Goal: Check status: Check status

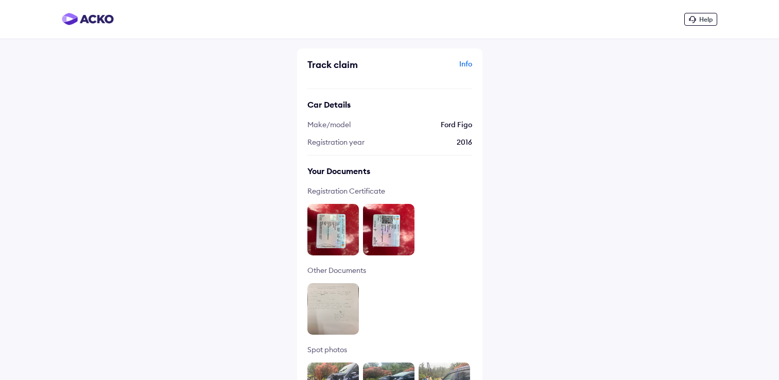
scroll to position [2, 0]
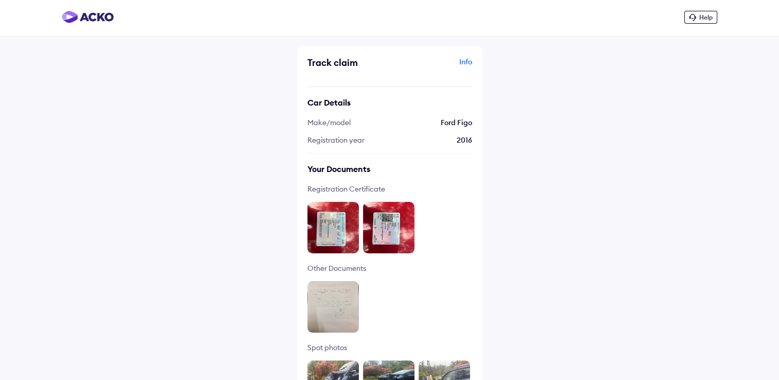
click at [513, 166] on div "Help Track claim Info Car Details Make/model Ford Figo Registration year [DATE]…" at bounding box center [389, 317] width 779 height 639
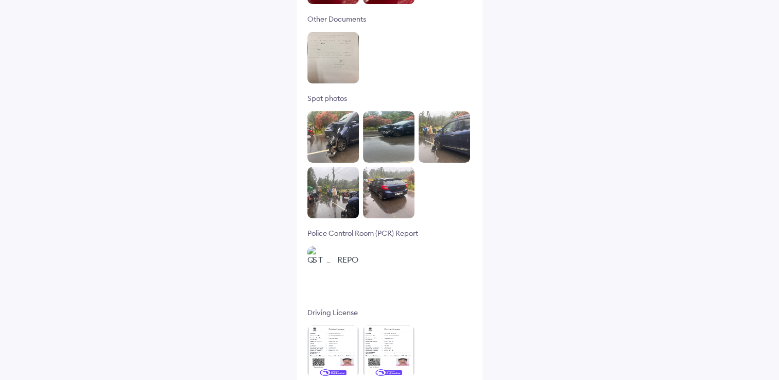
scroll to position [260, 0]
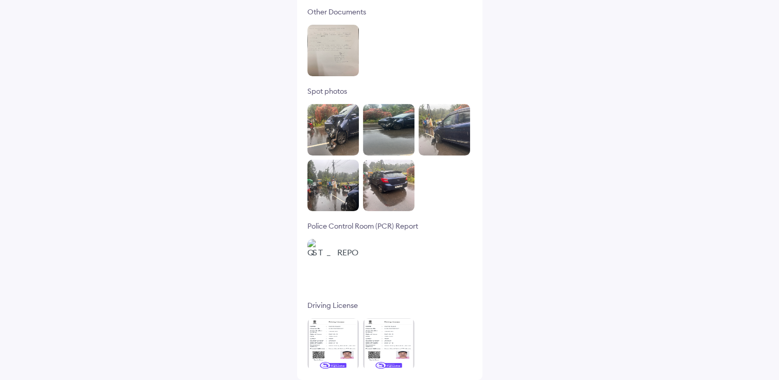
click at [323, 130] on img at bounding box center [334, 130] width 52 height 52
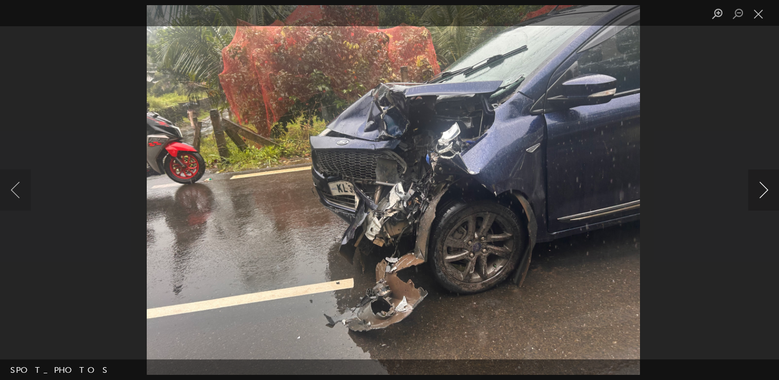
click at [766, 197] on button "Next image" at bounding box center [763, 189] width 31 height 41
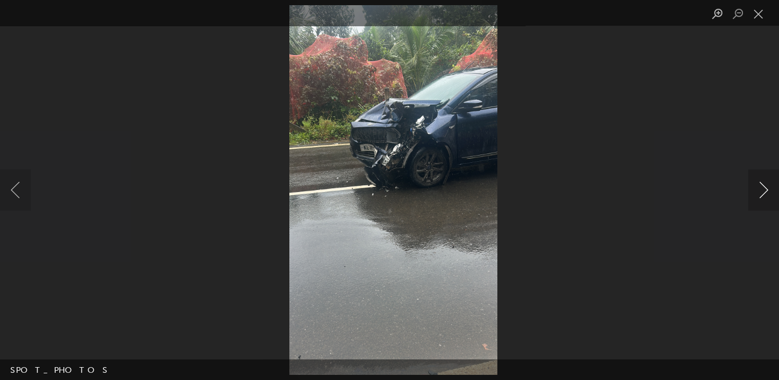
click at [766, 197] on button "Next image" at bounding box center [763, 189] width 31 height 41
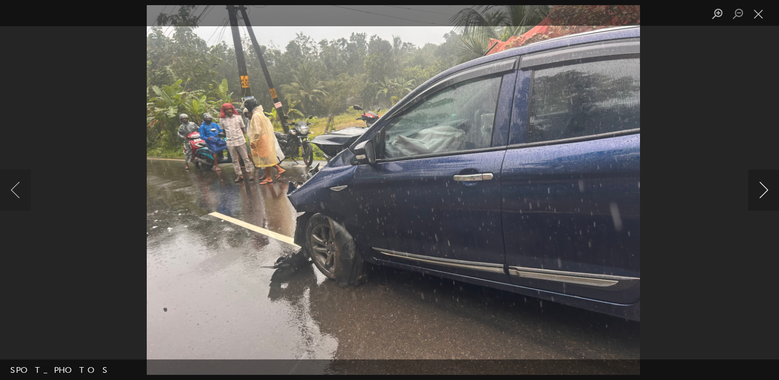
click at [766, 197] on button "Next image" at bounding box center [763, 189] width 31 height 41
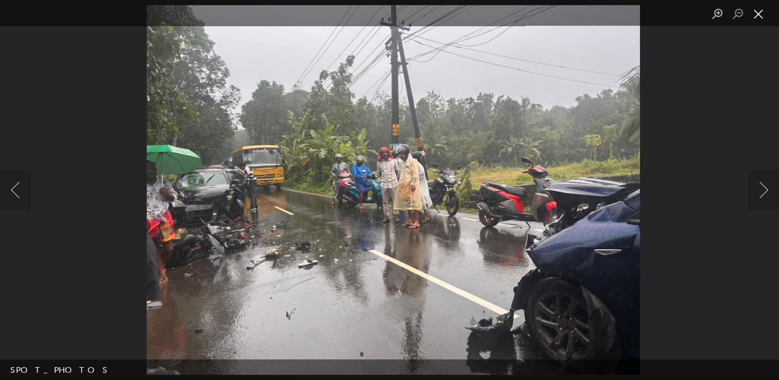
click at [754, 18] on button "Close lightbox" at bounding box center [758, 14] width 21 height 18
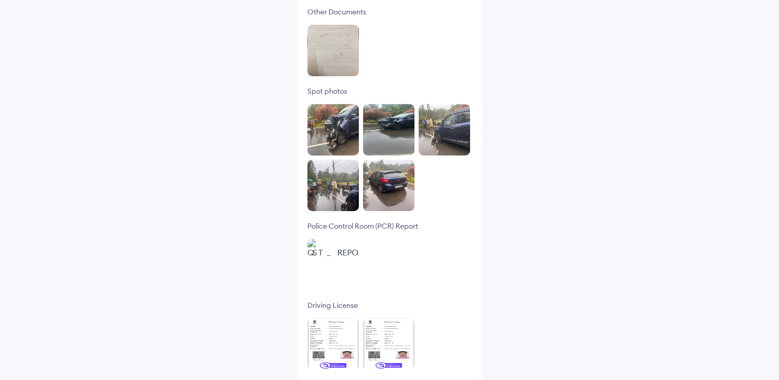
click at [332, 124] on img at bounding box center [334, 130] width 52 height 52
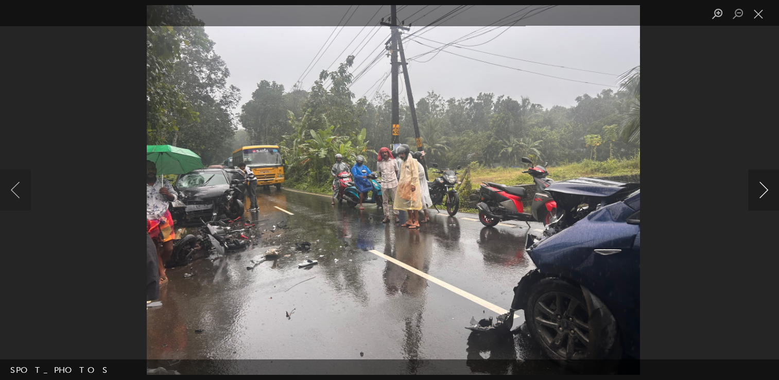
click at [764, 197] on button "Next image" at bounding box center [763, 189] width 31 height 41
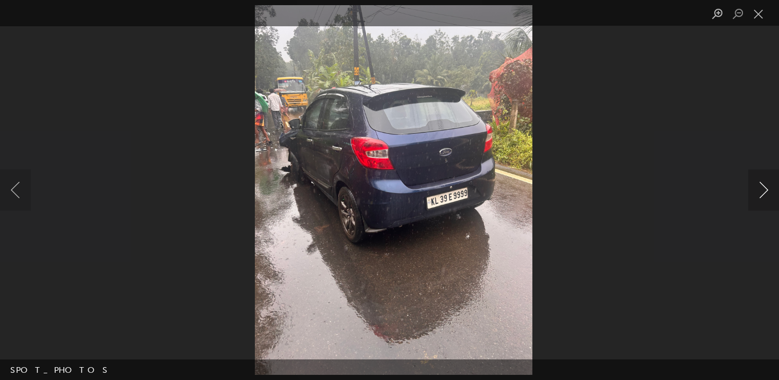
click at [764, 197] on button "Next image" at bounding box center [763, 189] width 31 height 41
click at [767, 188] on button "Next image" at bounding box center [763, 189] width 31 height 41
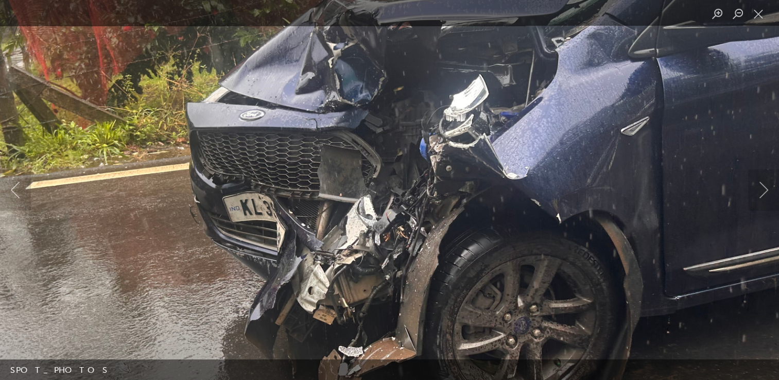
scroll to position [208, 0]
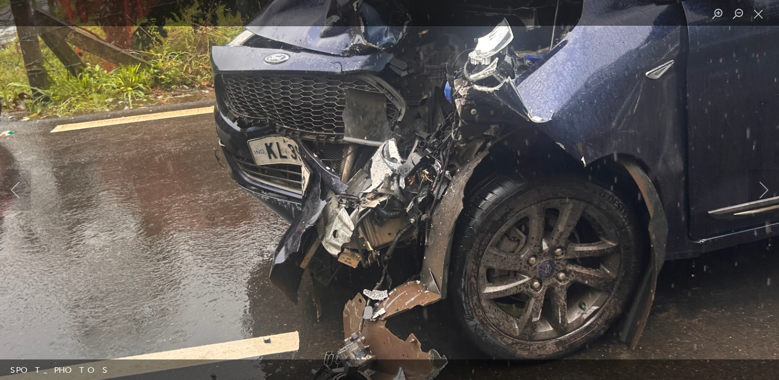
click at [288, 145] on img "Lightbox" at bounding box center [379, 154] width 991 height 743
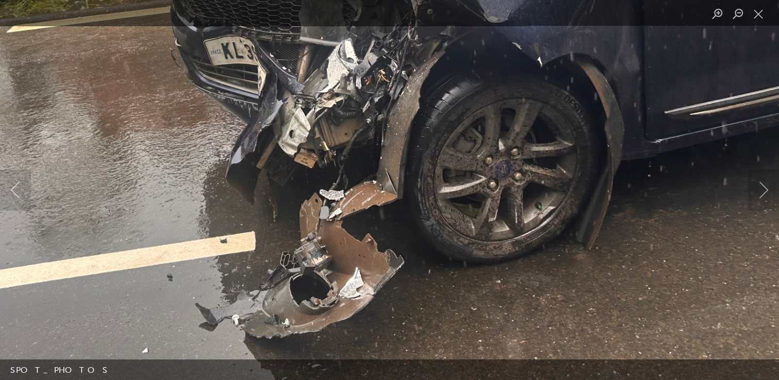
click at [423, 168] on img "Lightbox" at bounding box center [335, 54] width 991 height 743
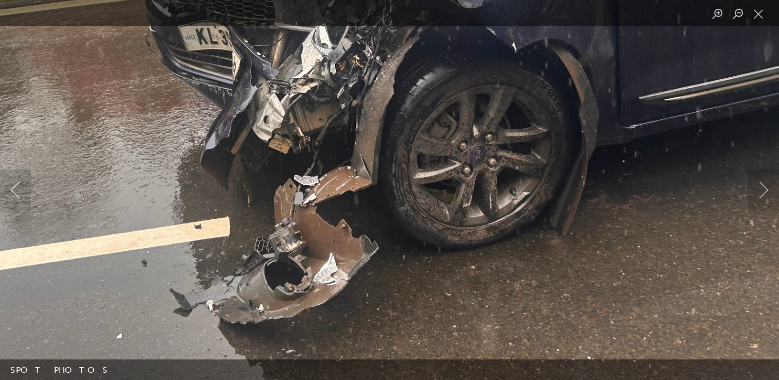
click at [475, 214] on img "Lightbox" at bounding box center [309, 39] width 991 height 743
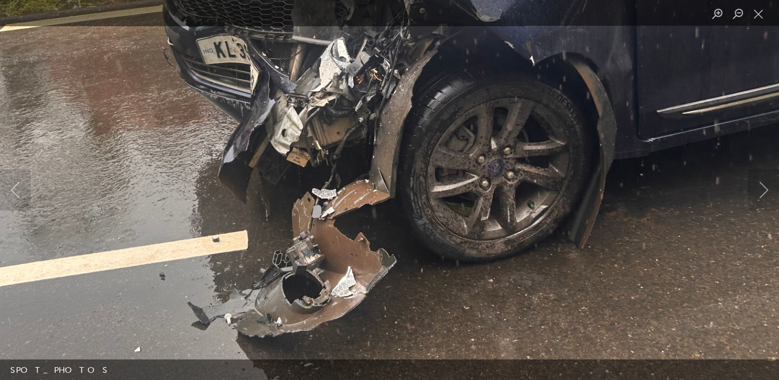
click at [395, 143] on img "Lightbox" at bounding box center [327, 53] width 991 height 743
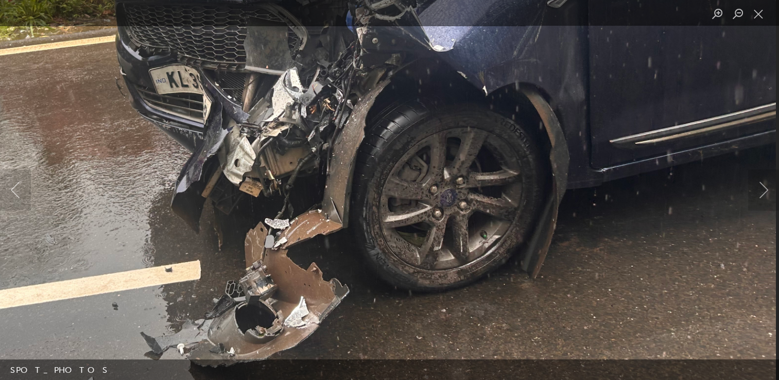
click at [338, 178] on img "Lightbox" at bounding box center [280, 83] width 991 height 743
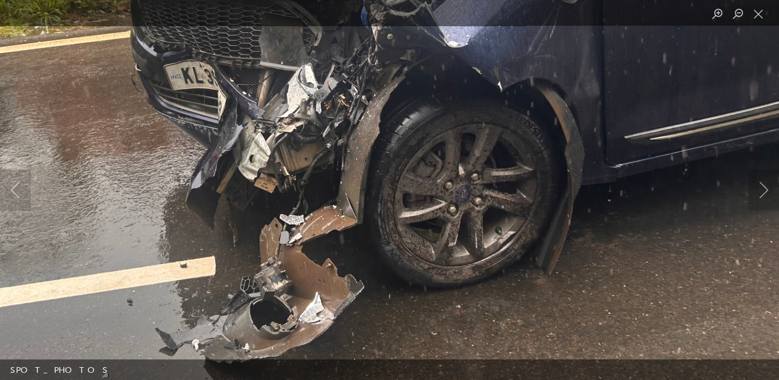
click at [475, 112] on img "Lightbox" at bounding box center [295, 78] width 991 height 743
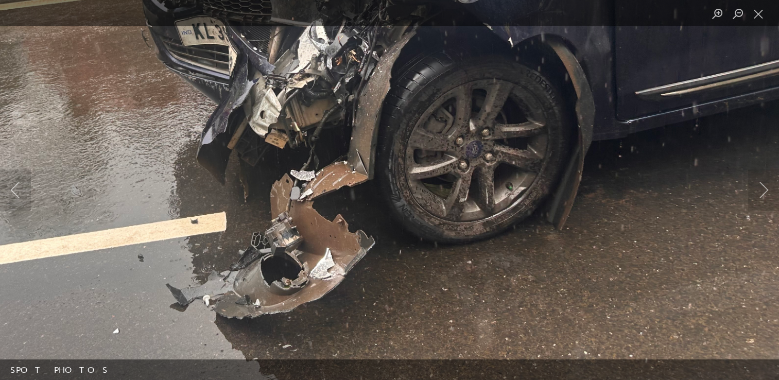
click at [424, 172] on img "Lightbox" at bounding box center [305, 34] width 991 height 743
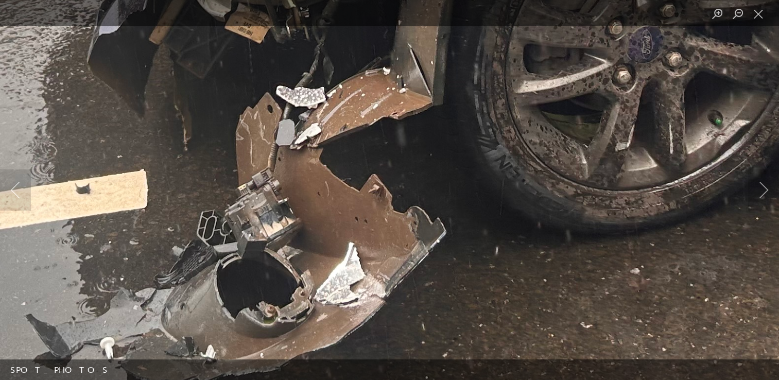
scroll to position [157, 0]
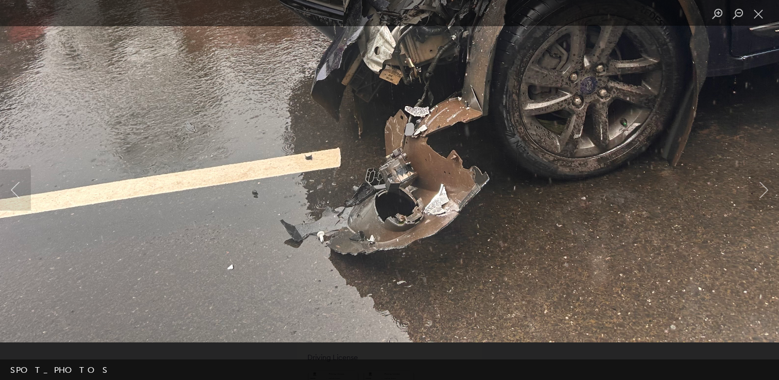
scroll to position [208, 0]
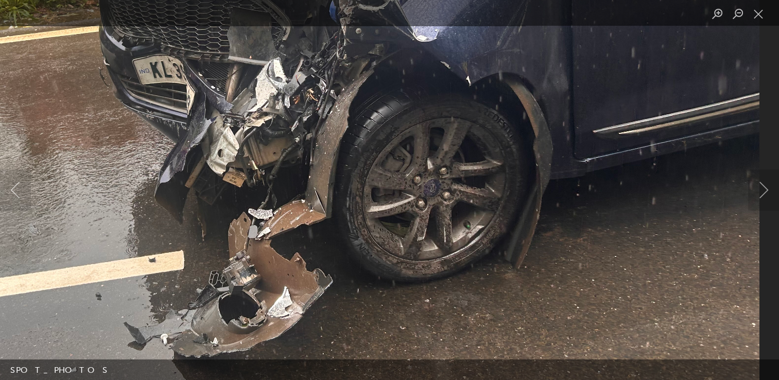
click at [434, 215] on img "Lightbox" at bounding box center [263, 73] width 991 height 743
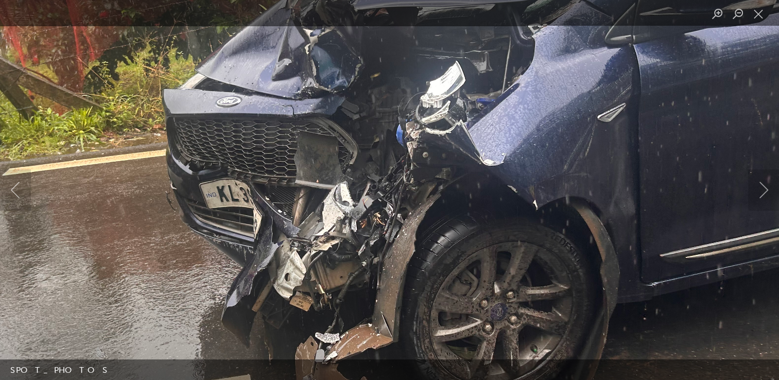
scroll to position [157, 0]
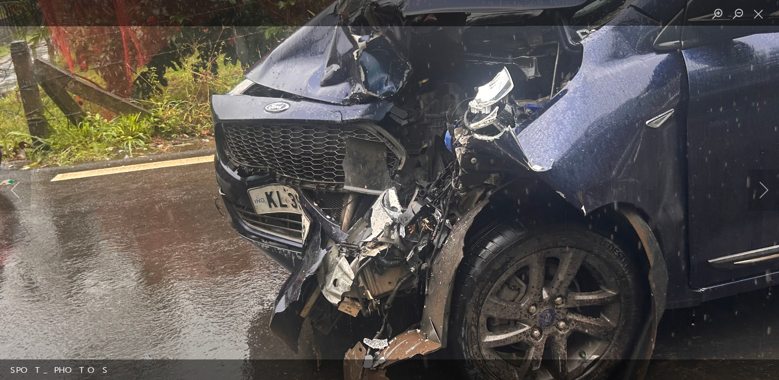
scroll to position [208, 0]
click at [422, 101] on img "Lightbox" at bounding box center [379, 203] width 991 height 743
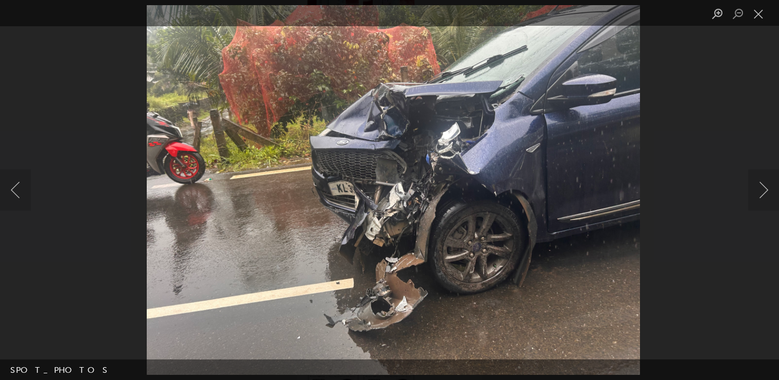
scroll to position [260, 0]
click at [758, 190] on button "Next image" at bounding box center [763, 189] width 31 height 41
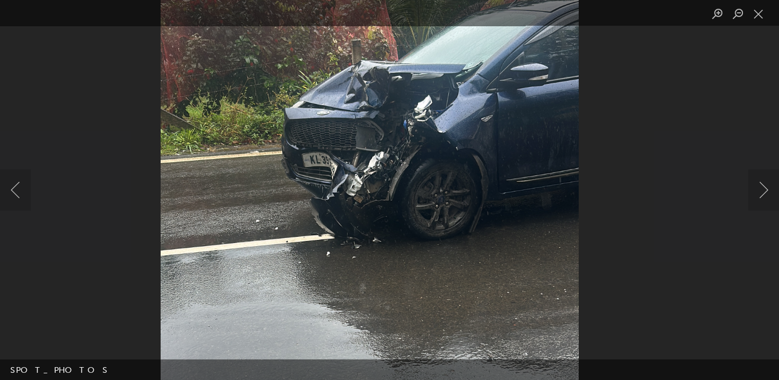
scroll to position [105, 0]
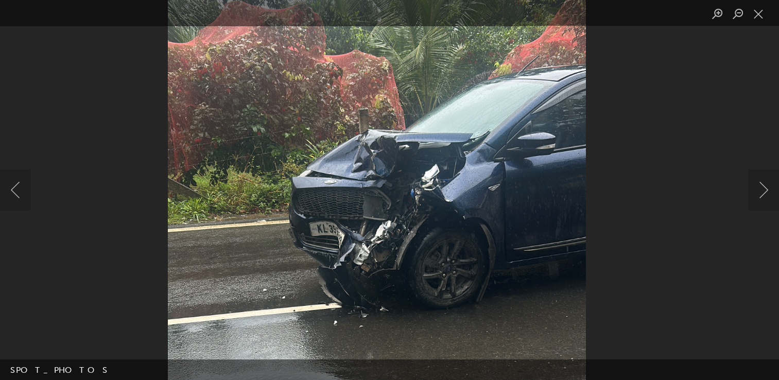
click at [417, 180] on img "Lightbox" at bounding box center [377, 313] width 418 height 743
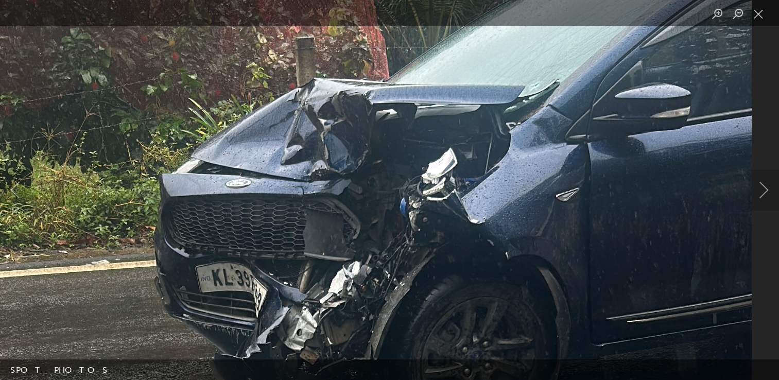
scroll to position [54, 0]
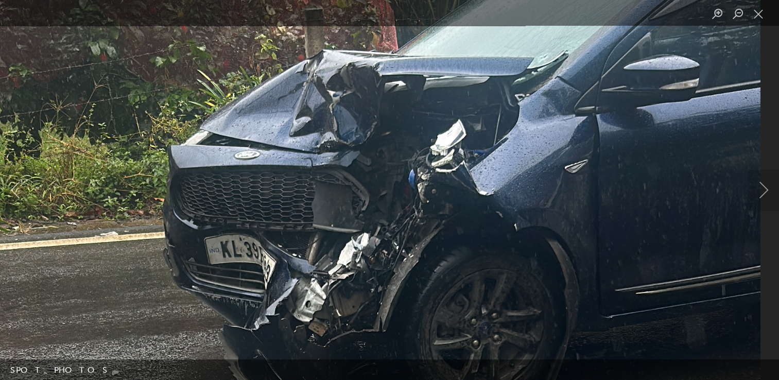
click at [762, 195] on button "Next image" at bounding box center [763, 189] width 31 height 41
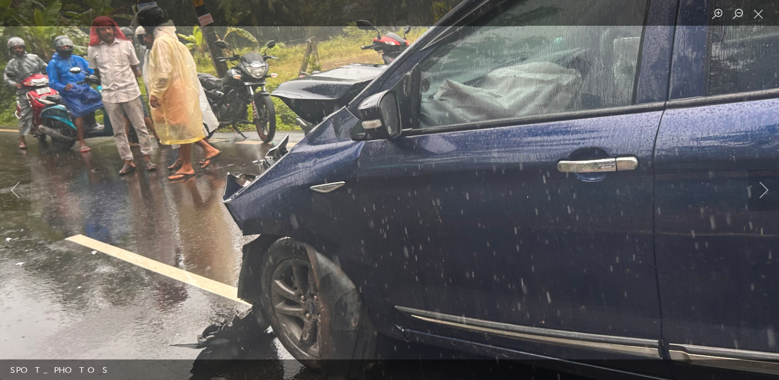
scroll to position [2, 0]
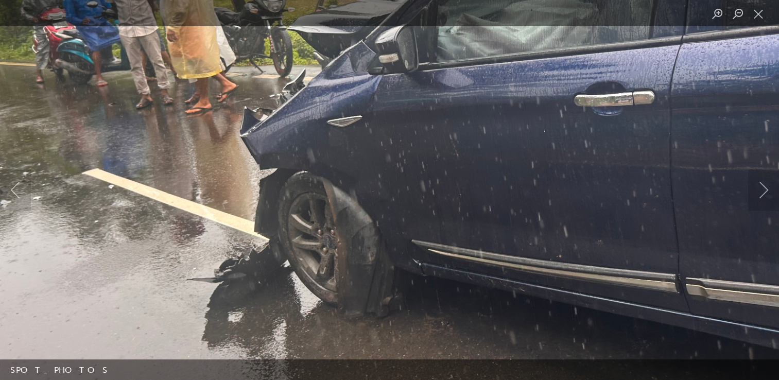
click at [351, 190] on img "Lightbox" at bounding box center [454, 124] width 991 height 743
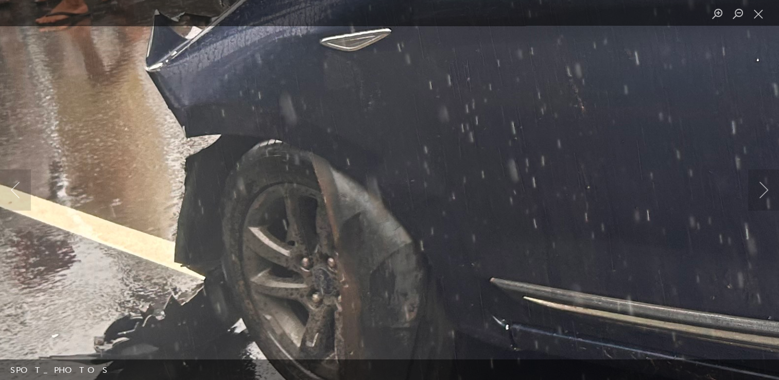
scroll to position [0, 0]
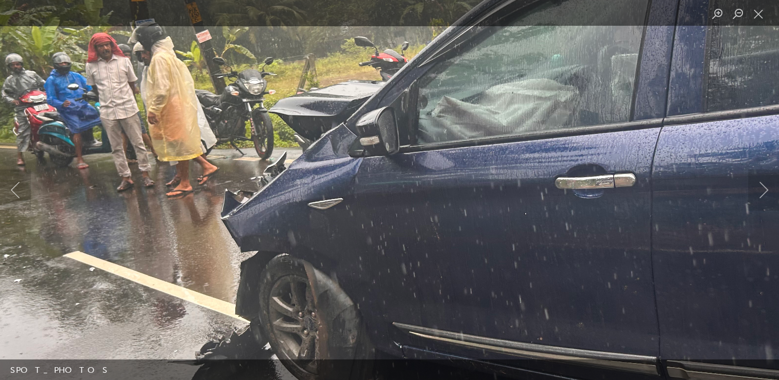
scroll to position [52, 0]
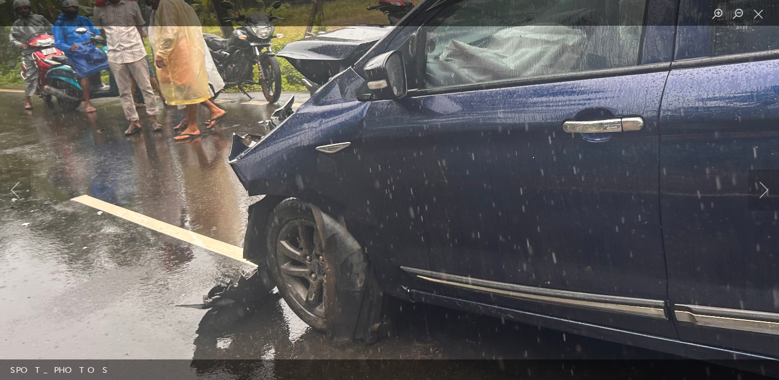
click at [354, 151] on img "Lightbox" at bounding box center [442, 151] width 991 height 743
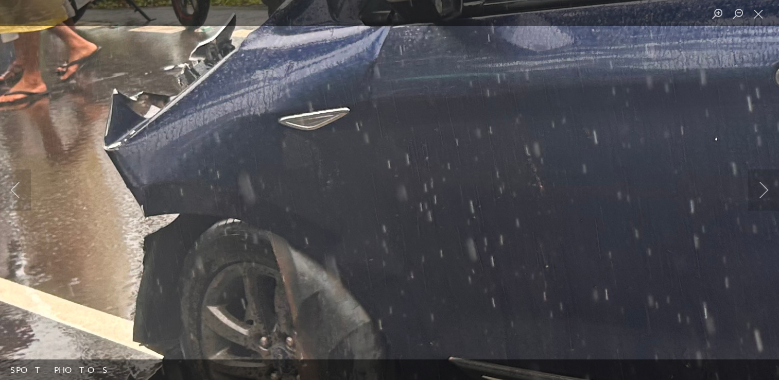
scroll to position [0, 0]
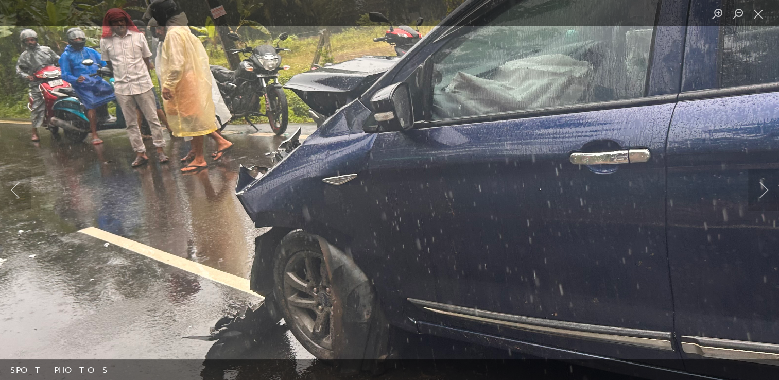
scroll to position [52, 0]
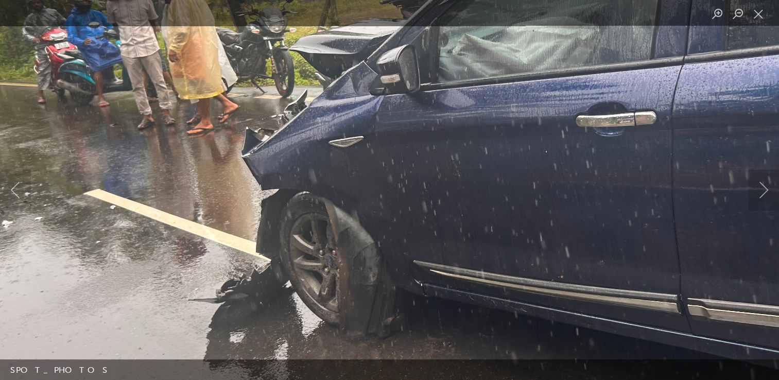
click at [342, 151] on img "Lightbox" at bounding box center [455, 145] width 991 height 743
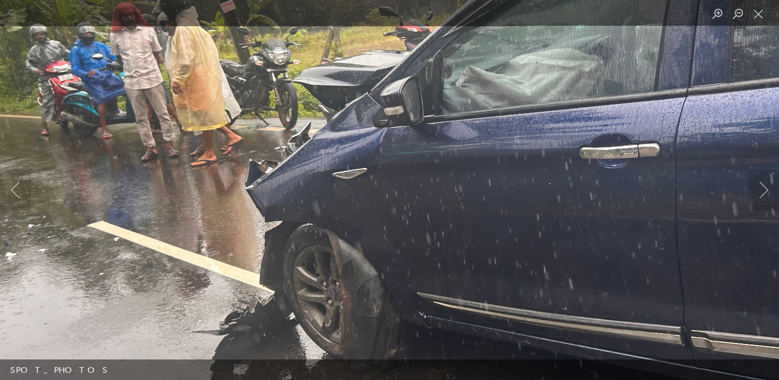
click at [332, 161] on img "Lightbox" at bounding box center [459, 177] width 991 height 743
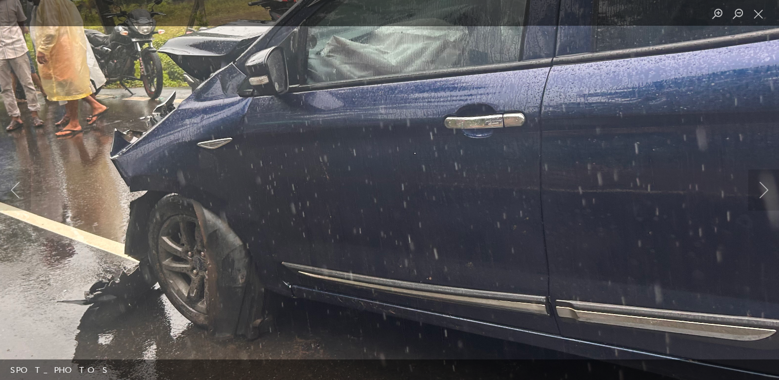
click at [389, 176] on img "Lightbox" at bounding box center [324, 146] width 991 height 743
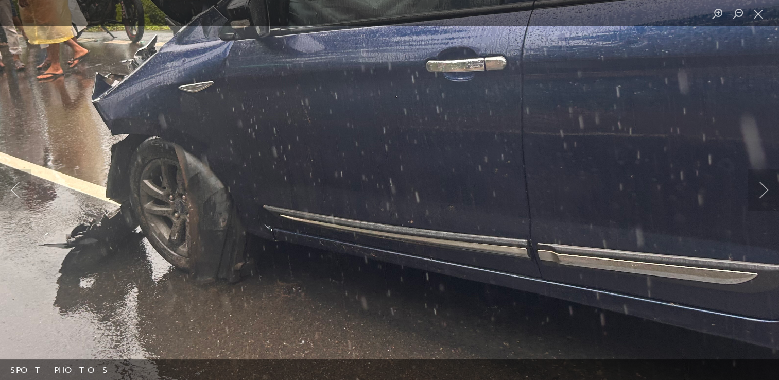
click at [377, 160] on img "Lightbox" at bounding box center [305, 90] width 991 height 743
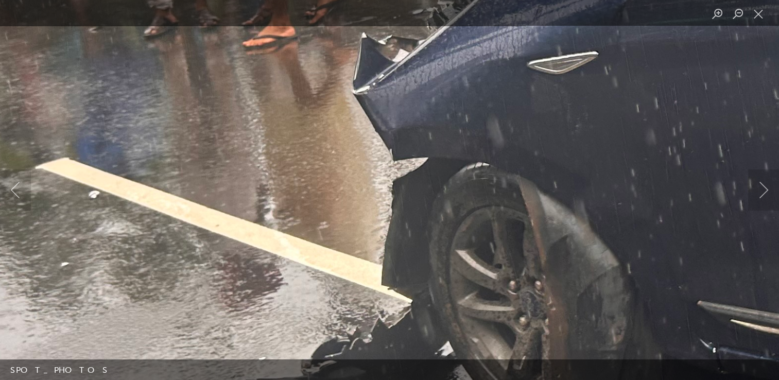
scroll to position [0, 0]
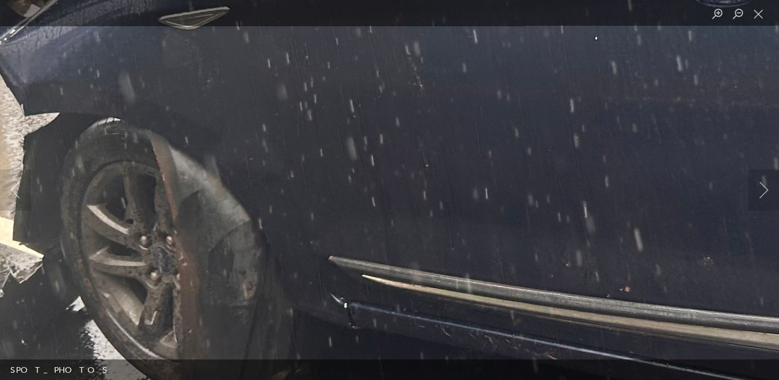
click at [81, 171] on img "Lightbox" at bounding box center [414, 24] width 1991 height 1493
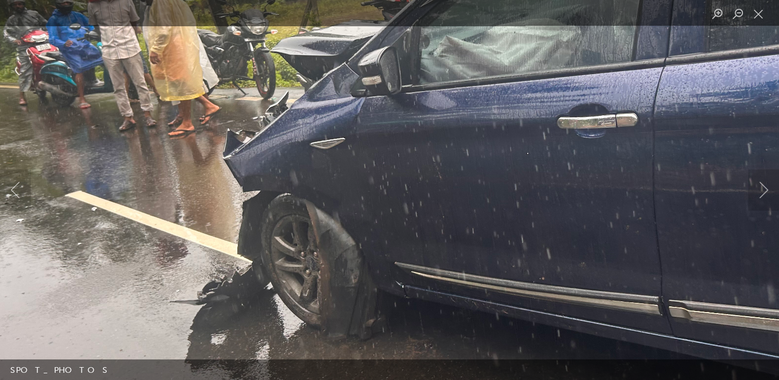
scroll to position [52, 0]
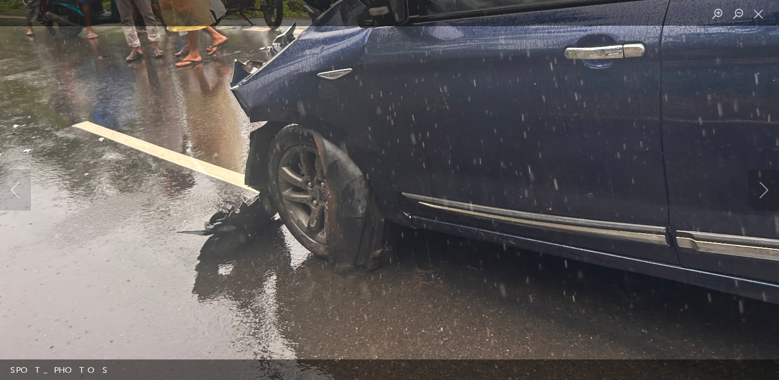
click at [335, 168] on img "Lightbox" at bounding box center [444, 77] width 991 height 743
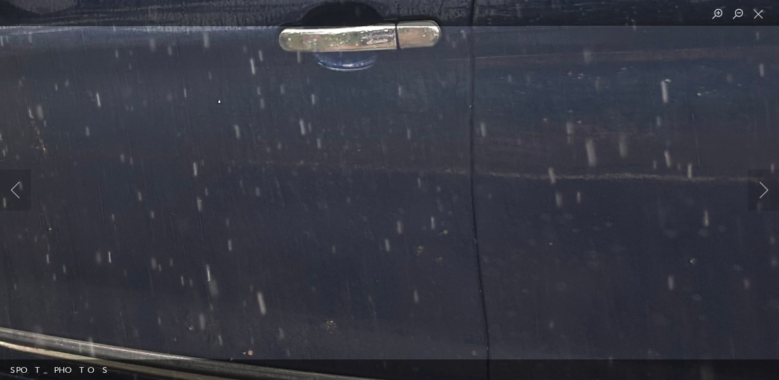
scroll to position [103, 0]
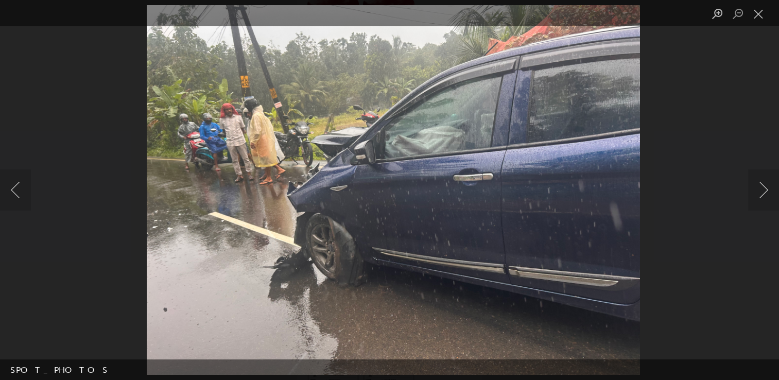
scroll to position [206, 0]
click at [760, 13] on button "Close lightbox" at bounding box center [758, 14] width 21 height 18
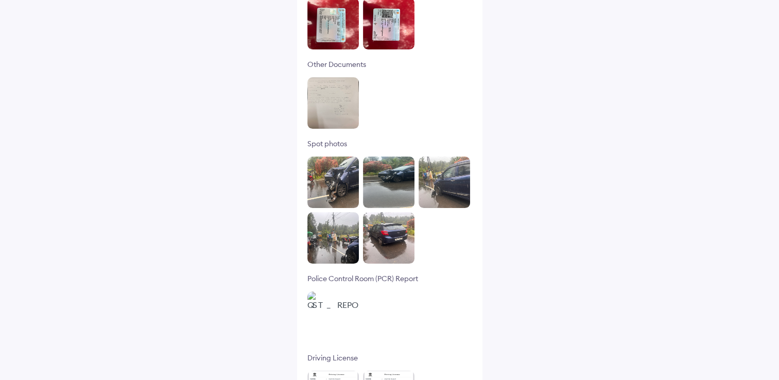
click at [327, 186] on img at bounding box center [334, 183] width 52 height 52
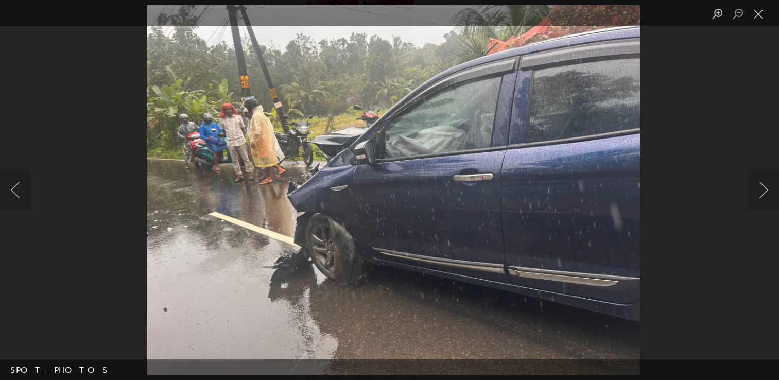
click at [334, 178] on img "Lightbox" at bounding box center [393, 190] width 493 height 370
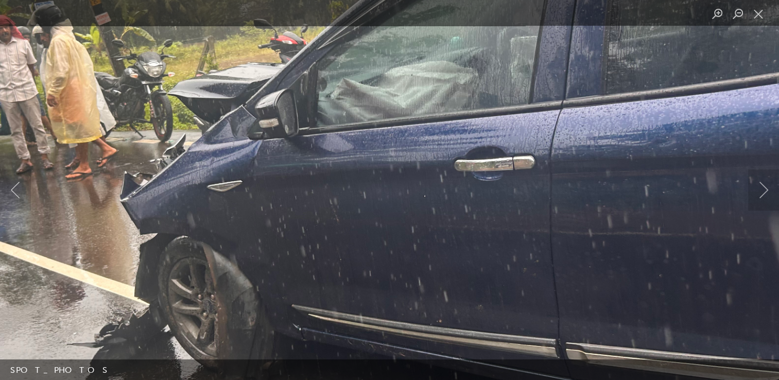
scroll to position [260, 0]
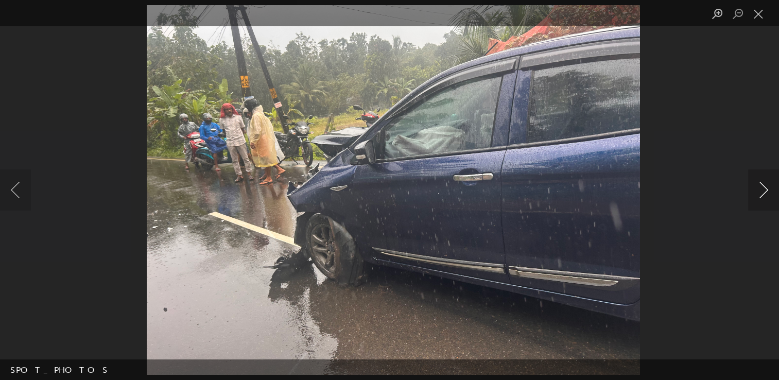
click at [766, 185] on button "Next image" at bounding box center [763, 189] width 31 height 41
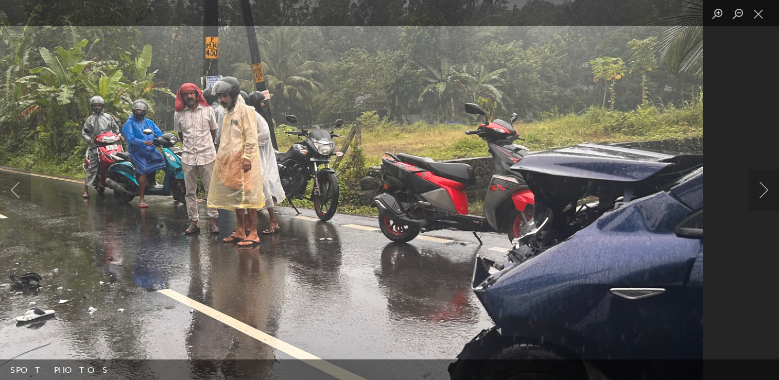
scroll to position [208, 0]
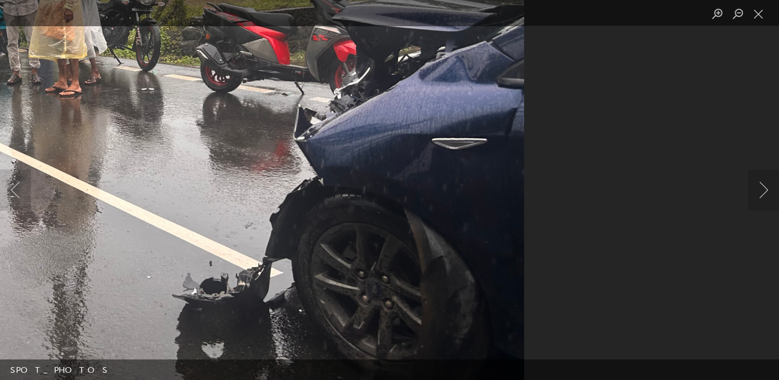
click at [410, 119] on img "Lightbox" at bounding box center [28, 18] width 991 height 743
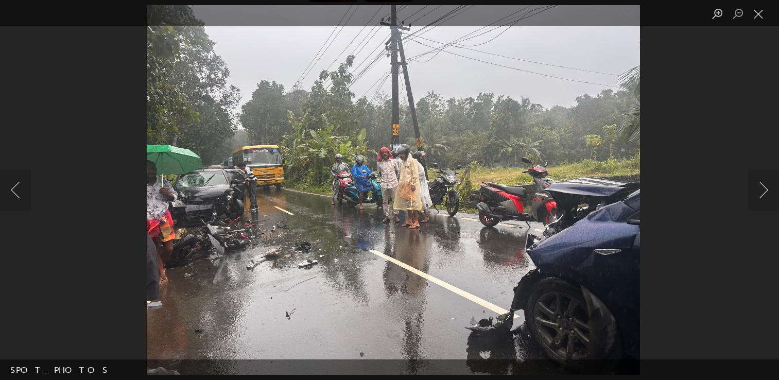
scroll to position [260, 0]
click at [767, 196] on button "Next image" at bounding box center [763, 189] width 31 height 41
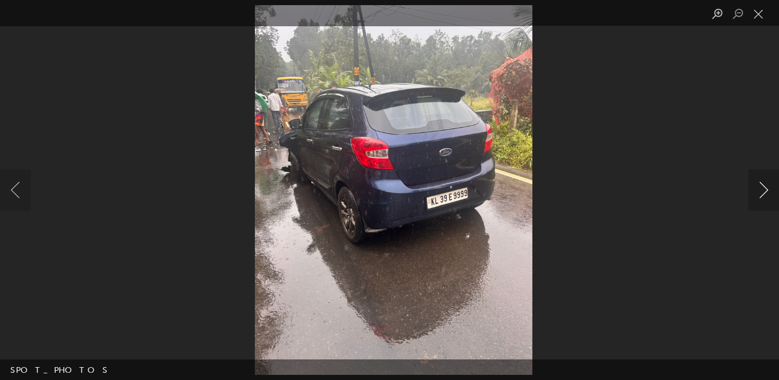
click at [754, 191] on button "Next image" at bounding box center [763, 189] width 31 height 41
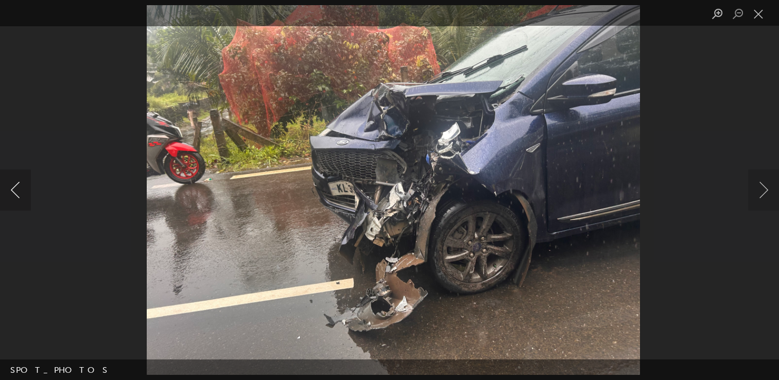
click at [21, 192] on button "Previous image" at bounding box center [15, 189] width 31 height 41
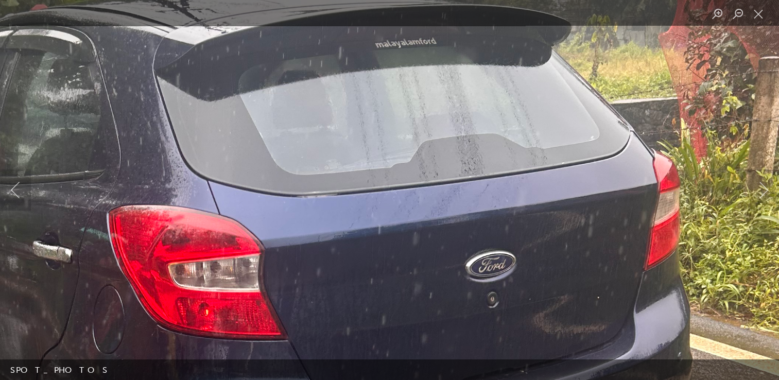
scroll to position [157, 0]
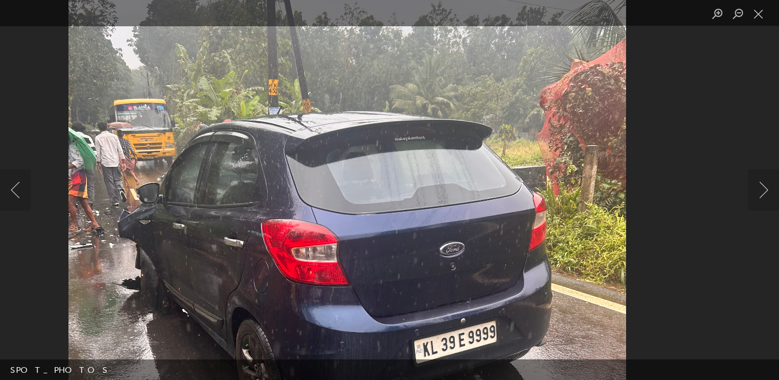
click at [428, 163] on img "Lightbox" at bounding box center [347, 325] width 557 height 743
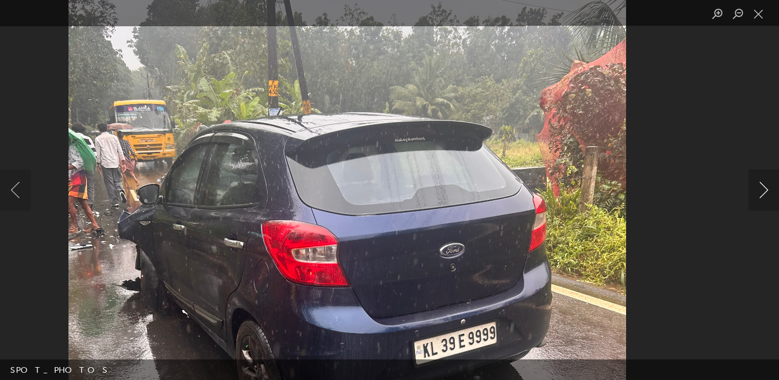
click at [754, 195] on button "Next image" at bounding box center [763, 189] width 31 height 41
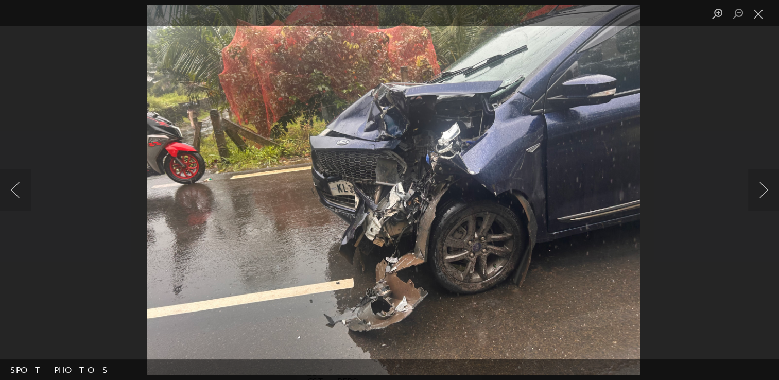
scroll to position [260, 0]
click at [764, 190] on button "Next image" at bounding box center [763, 189] width 31 height 41
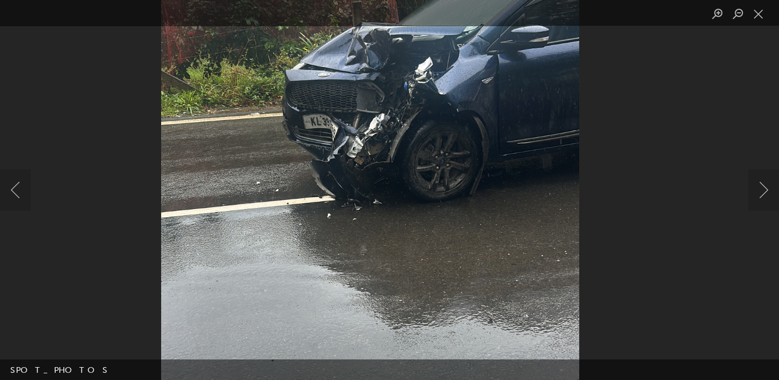
scroll to position [208, 0]
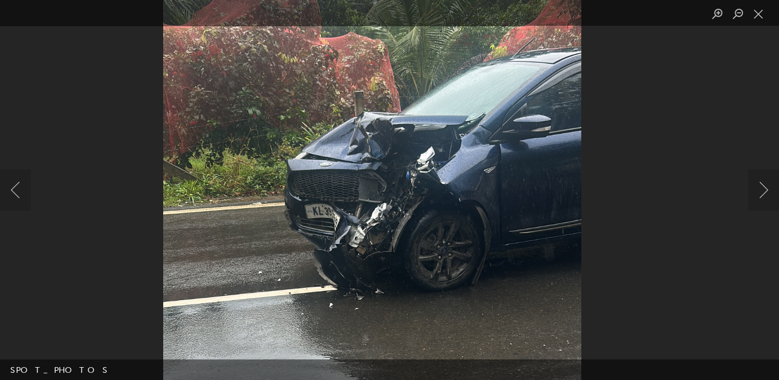
click at [410, 206] on img "Lightbox" at bounding box center [372, 296] width 418 height 743
drag, startPoint x: 764, startPoint y: 197, endPoint x: 752, endPoint y: 197, distance: 12.4
click at [764, 197] on button "Next image" at bounding box center [763, 189] width 31 height 41
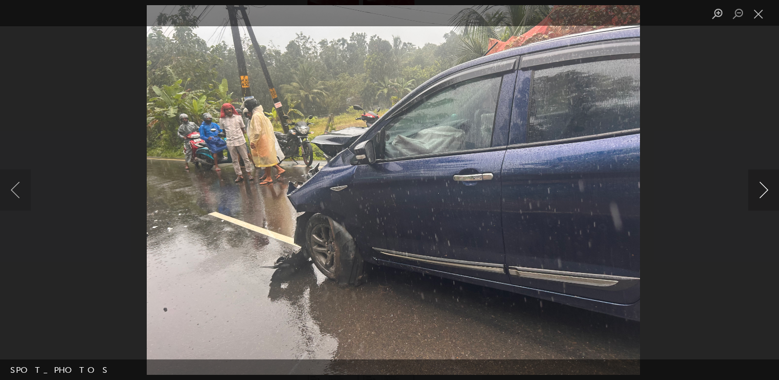
click at [758, 195] on button "Next image" at bounding box center [763, 189] width 31 height 41
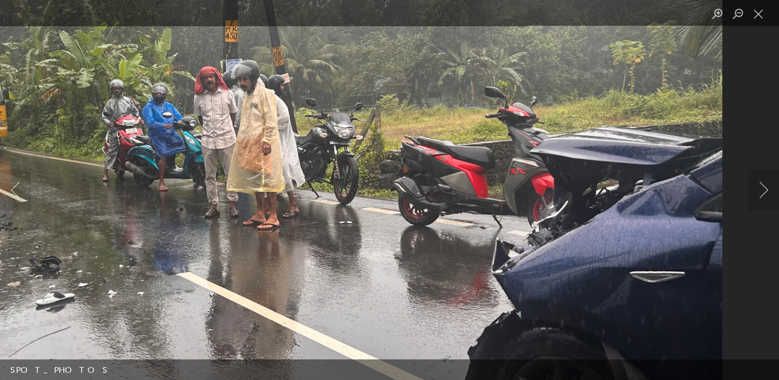
scroll to position [157, 0]
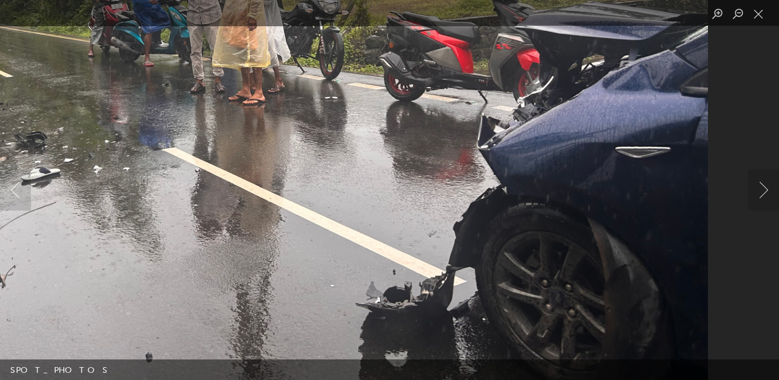
click at [575, 146] on img "Lightbox" at bounding box center [212, 27] width 991 height 743
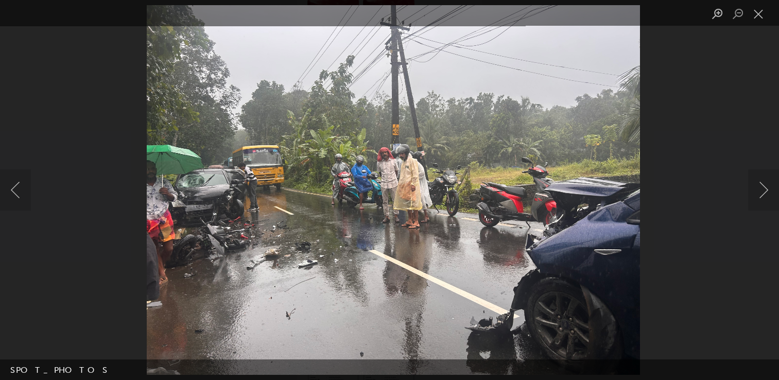
scroll to position [208, 0]
click at [762, 191] on button "Next image" at bounding box center [763, 189] width 31 height 41
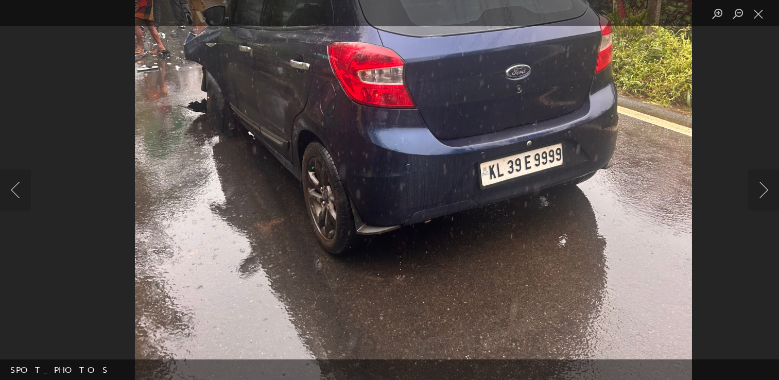
scroll to position [157, 0]
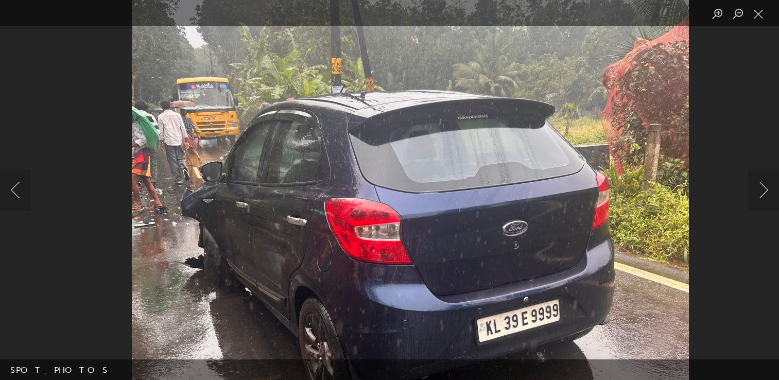
click at [385, 305] on img "Lightbox" at bounding box center [410, 304] width 557 height 743
click at [766, 186] on button "Next image" at bounding box center [763, 189] width 31 height 41
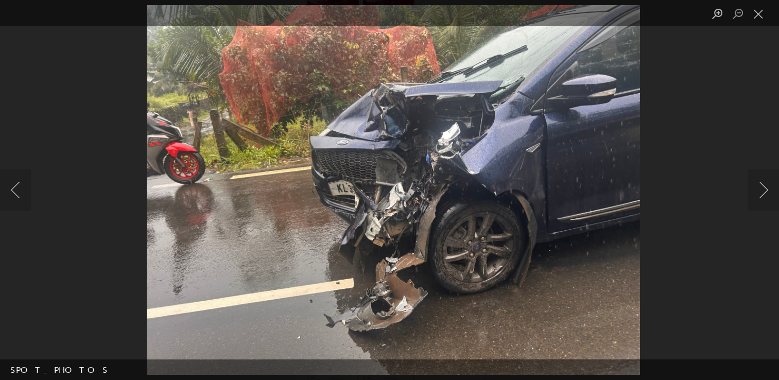
scroll to position [208, 0]
click at [762, 202] on button "Next image" at bounding box center [763, 189] width 31 height 41
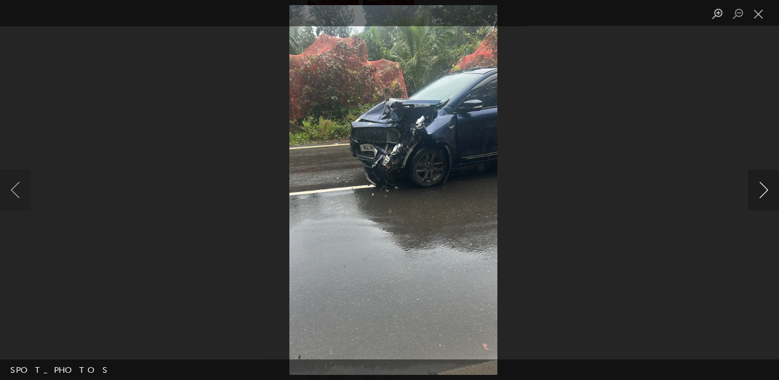
click at [765, 189] on button "Next image" at bounding box center [763, 189] width 31 height 41
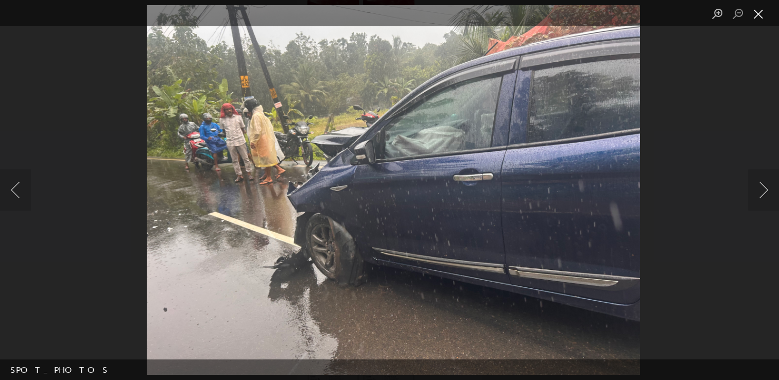
click at [756, 14] on button "Close lightbox" at bounding box center [758, 14] width 21 height 18
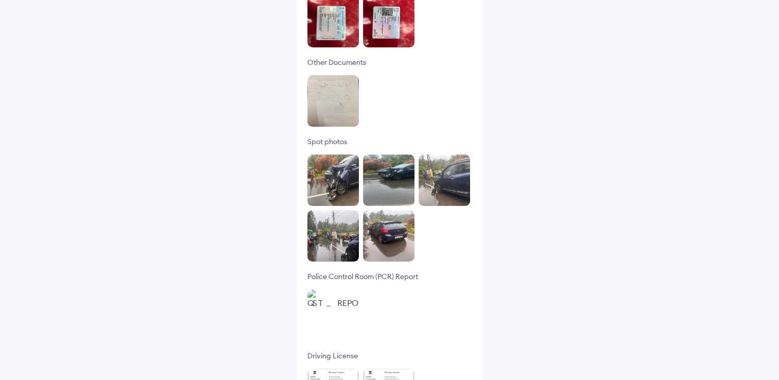
click at [485, 73] on div "Help Track claim Info Car Details Make/model Ford Figo Registration year [DATE]…" at bounding box center [389, 111] width 779 height 639
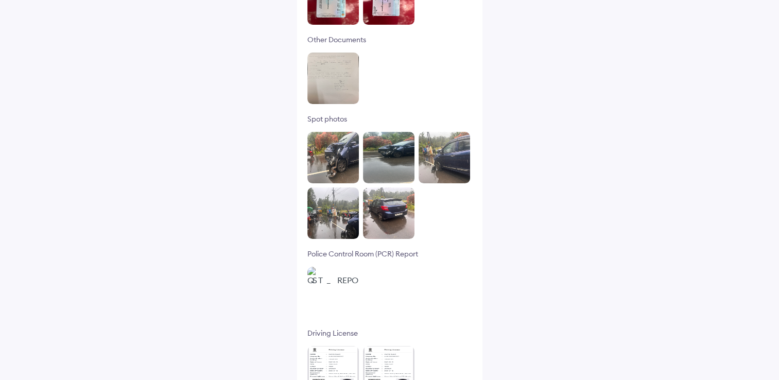
scroll to position [260, 0]
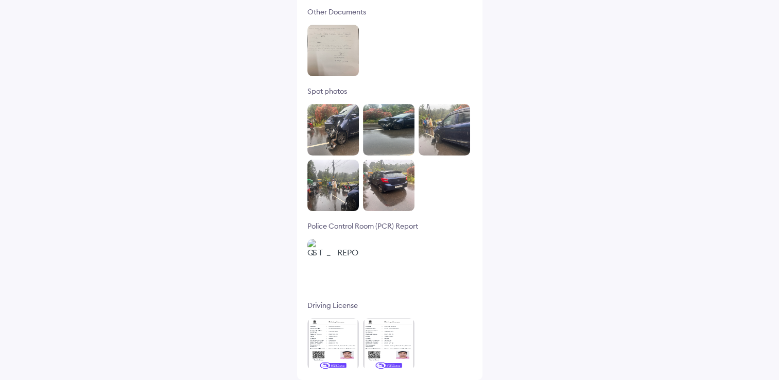
click at [389, 331] on img at bounding box center [389, 344] width 52 height 52
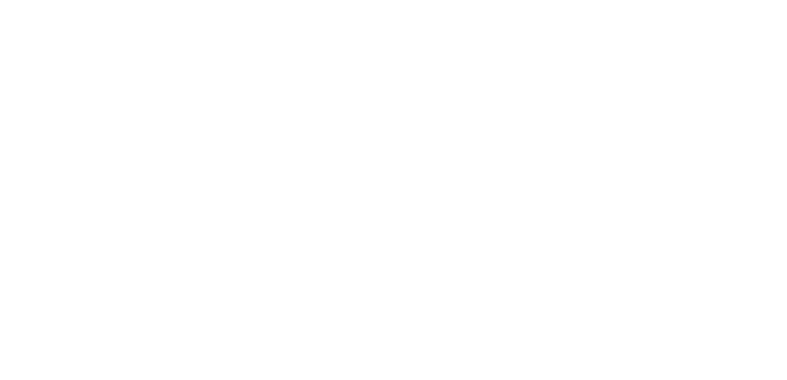
scroll to position [0, 0]
